Goal: Information Seeking & Learning: Learn about a topic

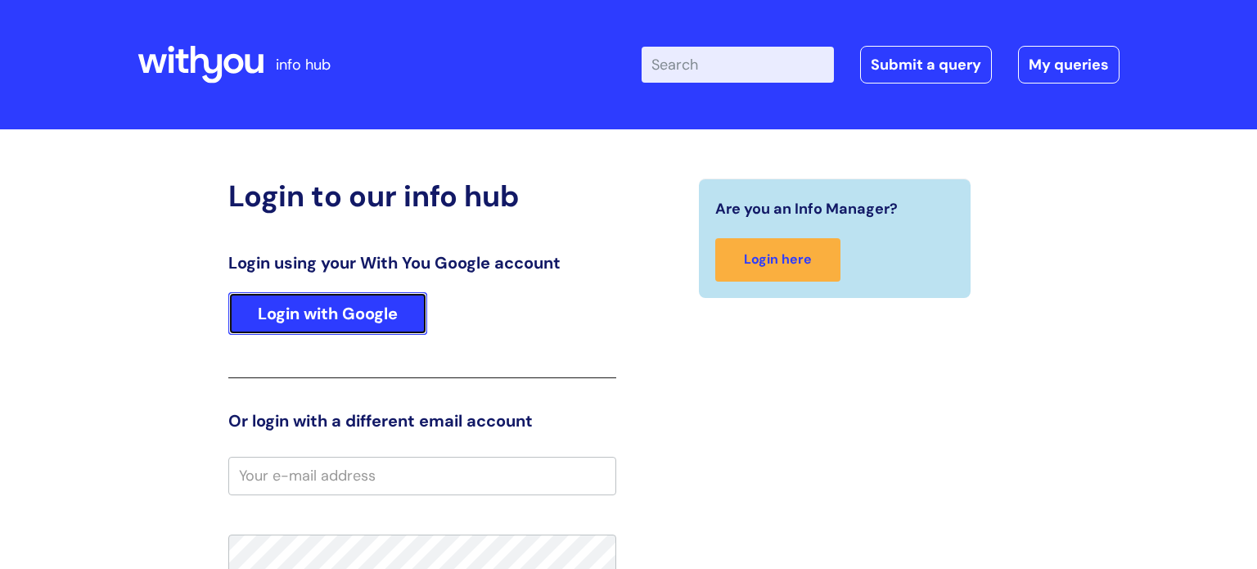
click at [366, 318] on link "Login with Google" at bounding box center [327, 313] width 199 height 43
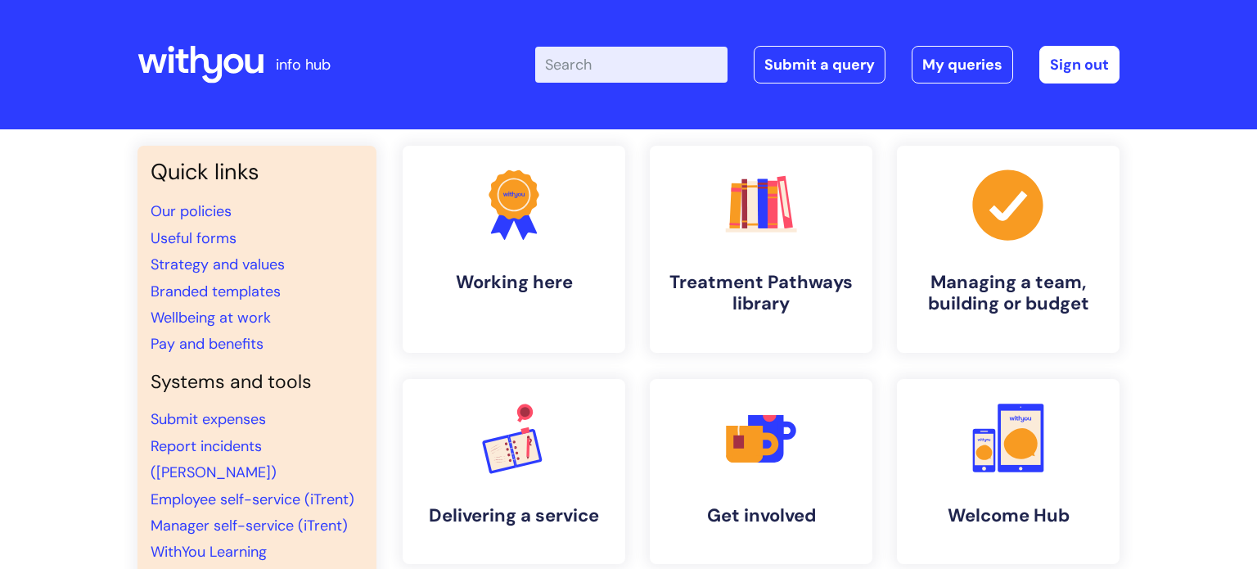
click at [617, 68] on input "Enter your search term here..." at bounding box center [631, 65] width 192 height 36
type input "setb"
click button "Search" at bounding box center [0, 0] width 0 height 0
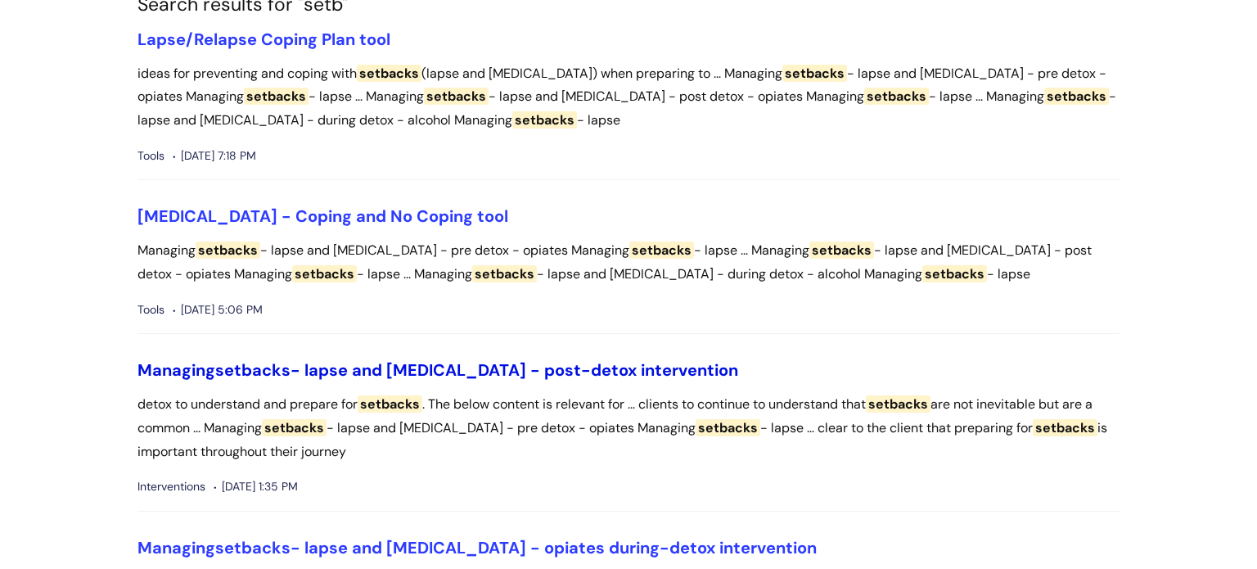
scroll to position [175, 0]
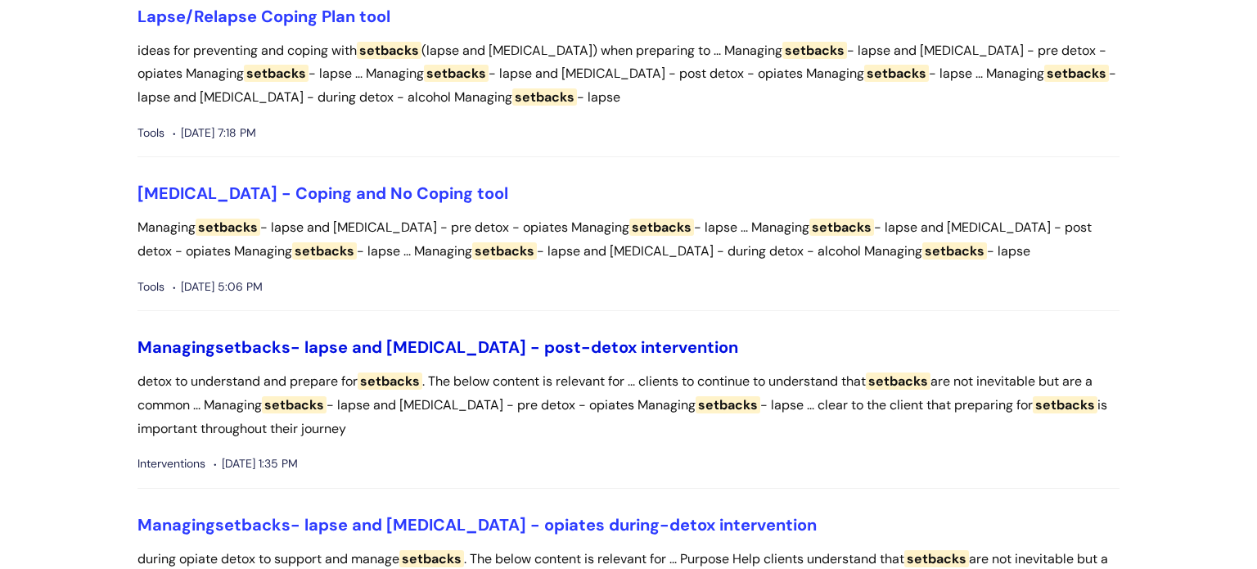
click at [203, 354] on link "Managing setbacks - lapse and relapse - post-detox intervention" at bounding box center [437, 346] width 601 height 21
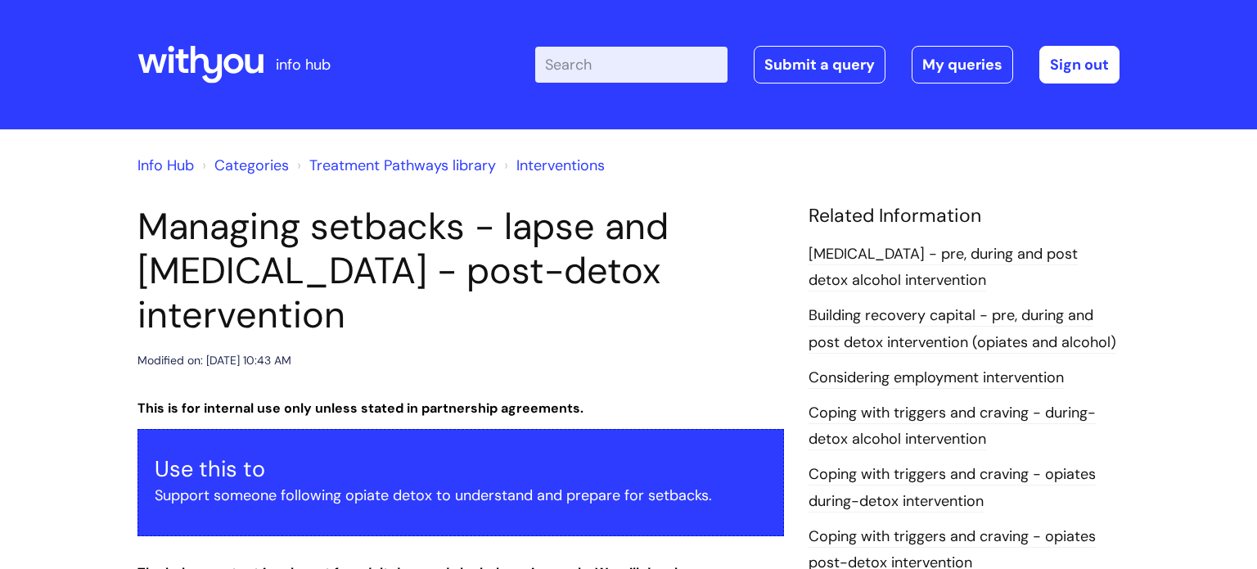
click at [597, 40] on div "Enter your search term here... Search Submit a query My queries Welcome [PERSON…" at bounding box center [750, 64] width 738 height 97
click at [579, 69] on input "Enter your search term here..." at bounding box center [631, 65] width 192 height 36
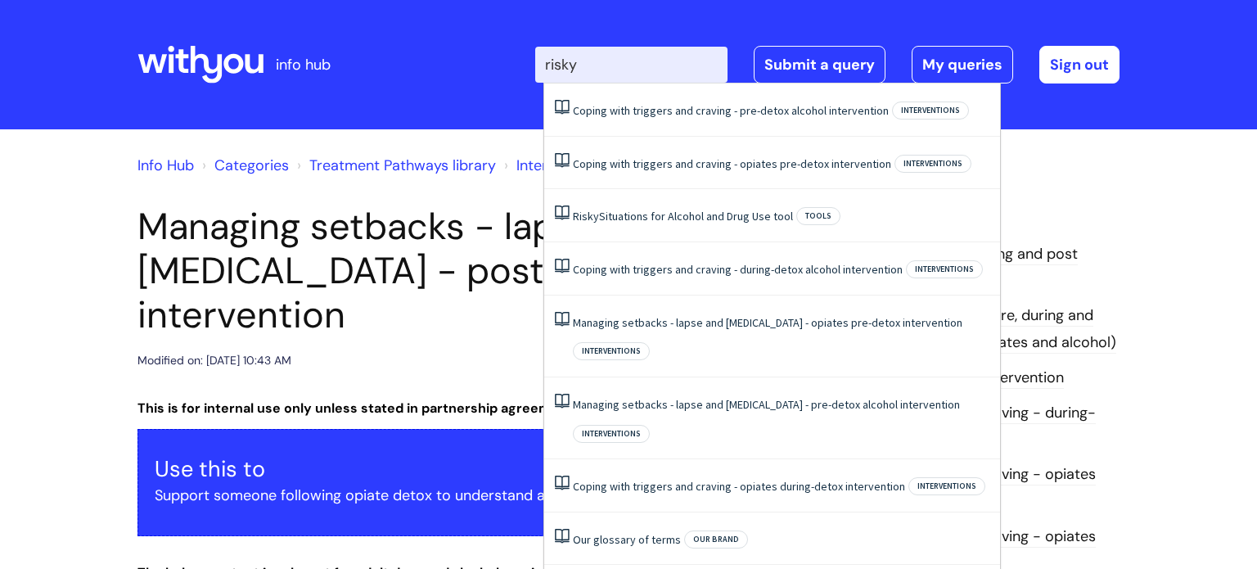
type input "risky"
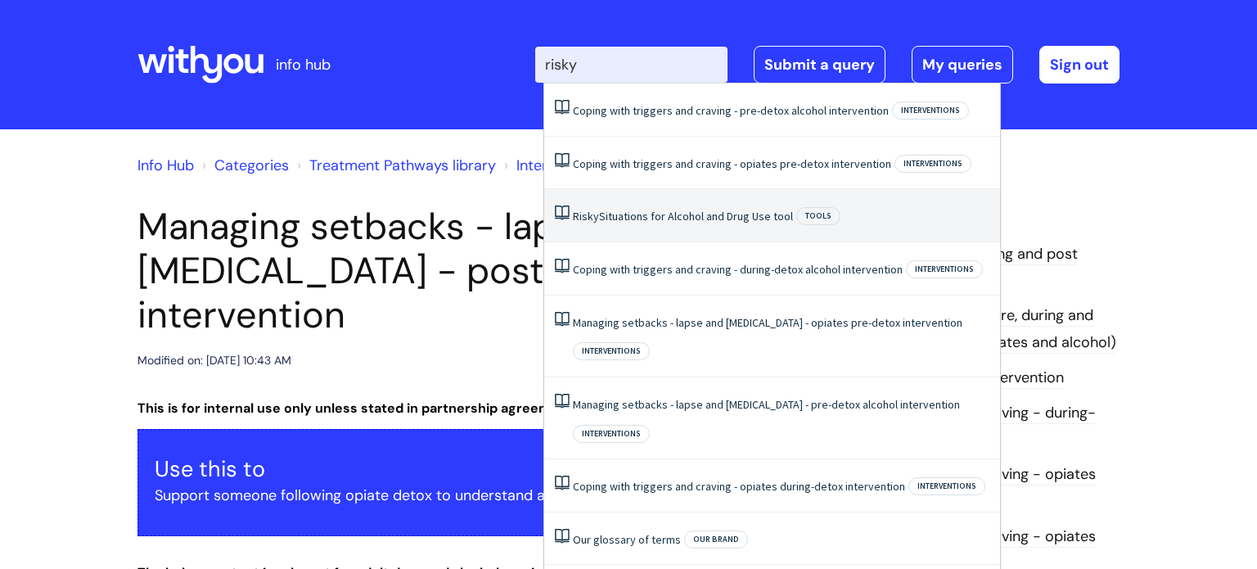
click at [691, 218] on link "Risky Situations for Alcohol and Drug Use tool" at bounding box center [683, 216] width 220 height 15
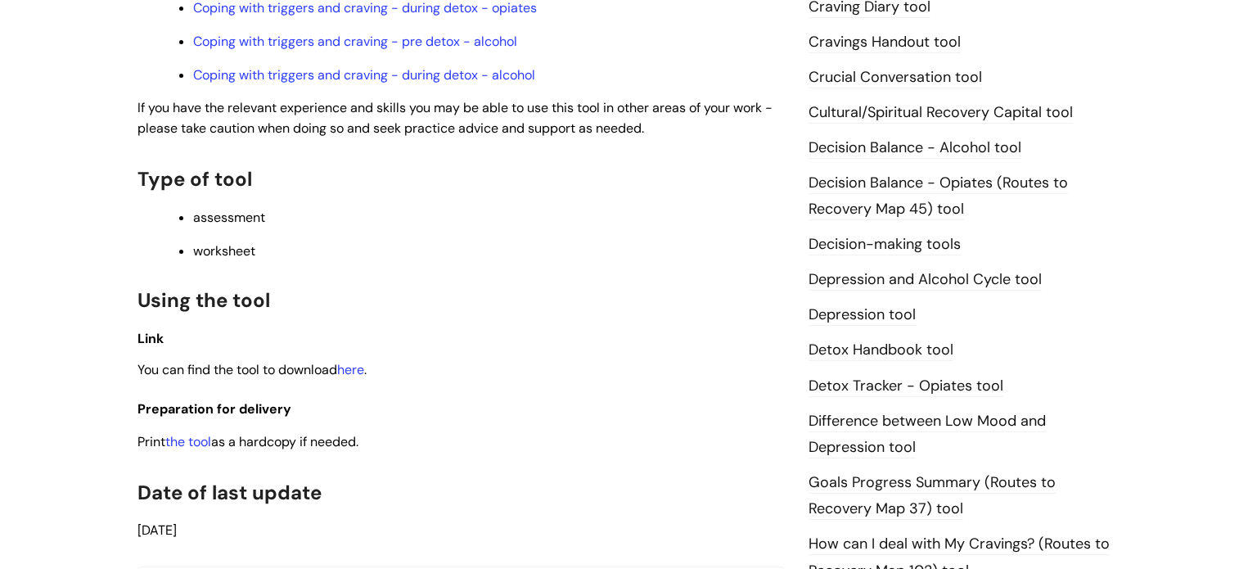
scroll to position [723, 0]
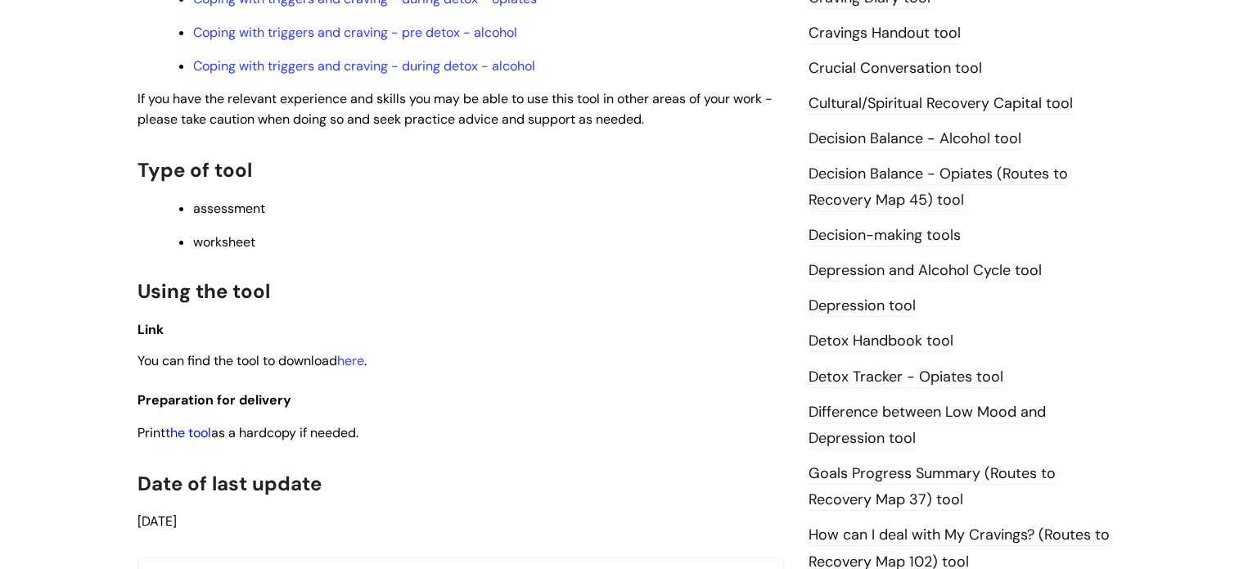
click at [190, 441] on link "the tool" at bounding box center [188, 432] width 46 height 17
